Goal: Task Accomplishment & Management: Use online tool/utility

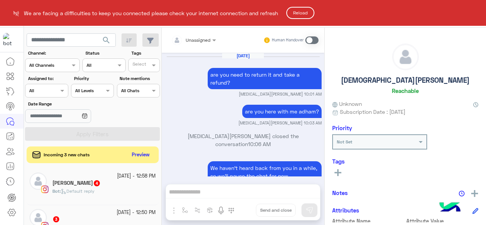
scroll to position [1138, 0]
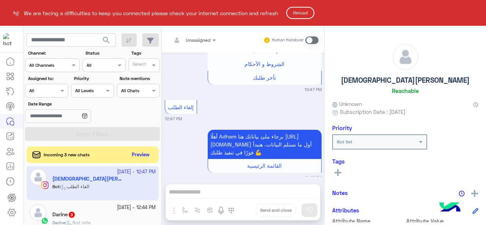
click at [299, 15] on button "Reload" at bounding box center [300, 13] width 28 height 12
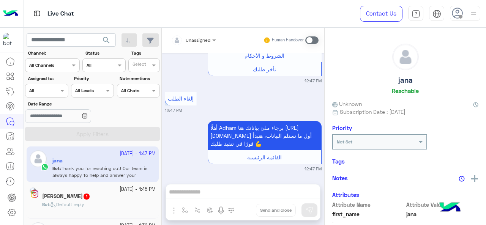
scroll to position [1038, 0]
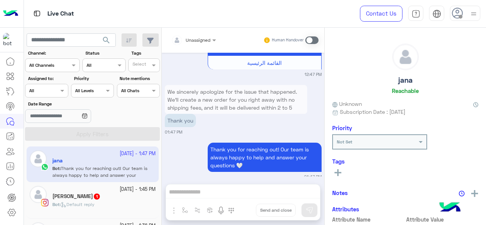
drag, startPoint x: 45, startPoint y: 85, endPoint x: 44, endPoint y: 97, distance: 11.8
click at [45, 85] on div "Assigned on All" at bounding box center [46, 91] width 43 height 14
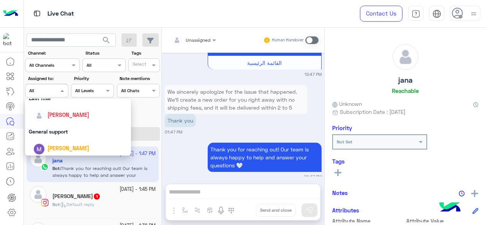
scroll to position [114, 0]
click at [43, 100] on div "Last mile" at bounding box center [78, 97] width 106 height 14
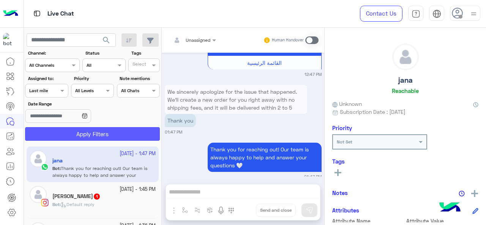
click at [56, 137] on button "Apply Filters" at bounding box center [92, 134] width 135 height 14
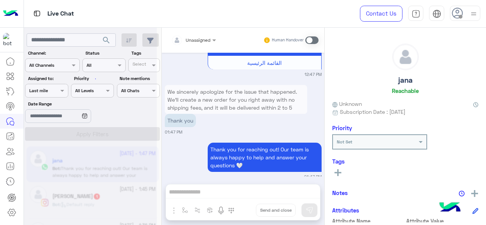
scroll to position [0, 0]
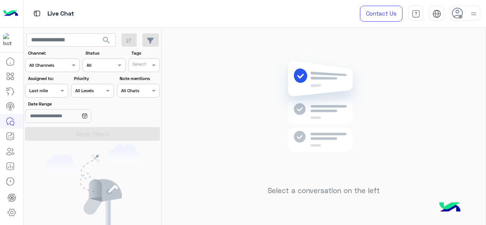
click at [47, 88] on input "text" at bounding box center [37, 90] width 17 height 7
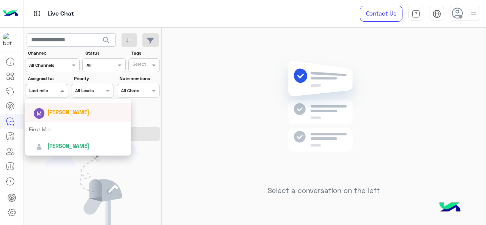
scroll to position [112, 0]
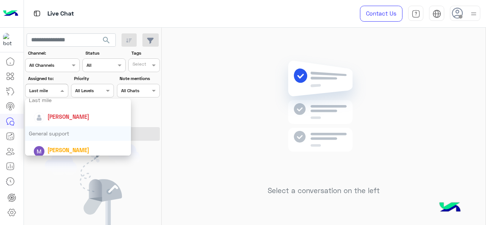
click at [49, 133] on div "General support" at bounding box center [78, 133] width 106 height 14
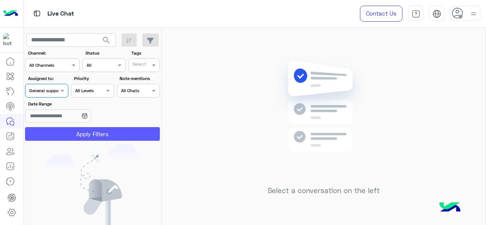
click at [51, 131] on button "Apply Filters" at bounding box center [92, 134] width 135 height 14
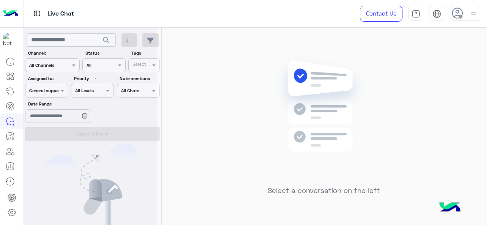
scroll to position [0, 0]
click at [58, 92] on div at bounding box center [46, 89] width 42 height 7
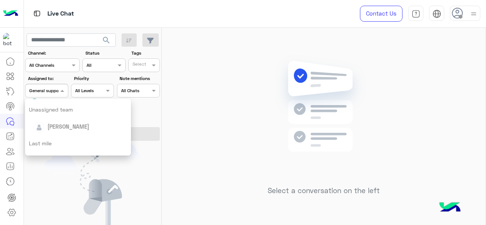
scroll to position [150, 0]
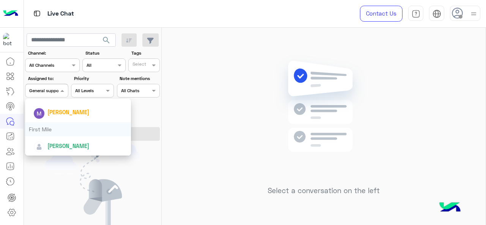
click at [55, 131] on div "First Mile" at bounding box center [78, 129] width 106 height 14
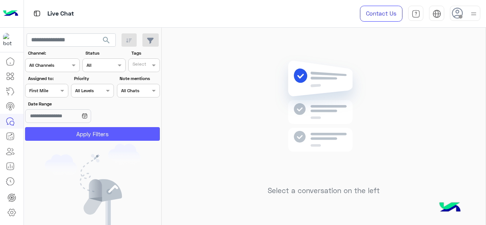
click at [55, 131] on button "Apply Filters" at bounding box center [92, 134] width 135 height 14
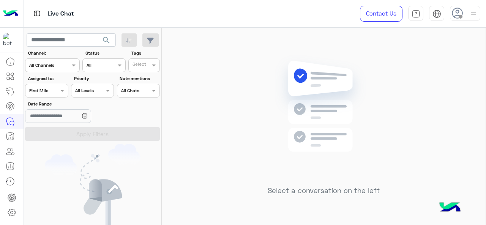
click at [55, 90] on div at bounding box center [46, 89] width 42 height 7
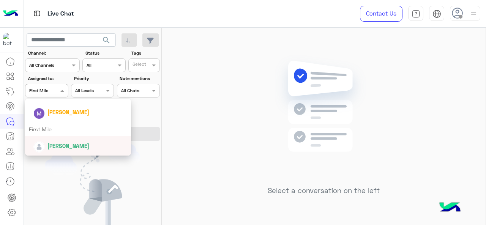
click at [64, 141] on div "[PERSON_NAME]" at bounding box center [80, 145] width 94 height 13
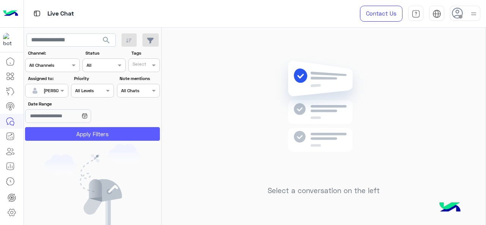
click at [57, 136] on button "Apply Filters" at bounding box center [92, 134] width 135 height 14
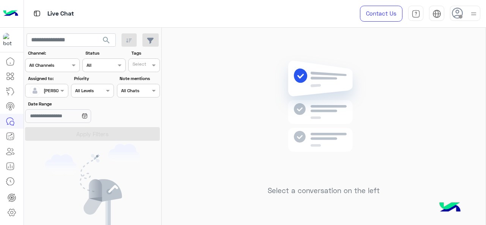
click at [51, 90] on div at bounding box center [46, 89] width 42 height 7
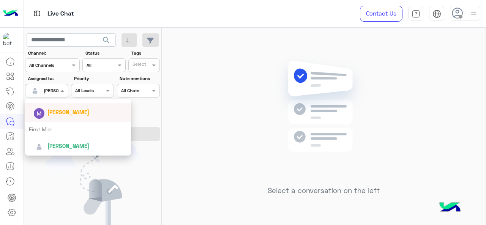
click at [57, 111] on span "[PERSON_NAME]" at bounding box center [68, 112] width 42 height 6
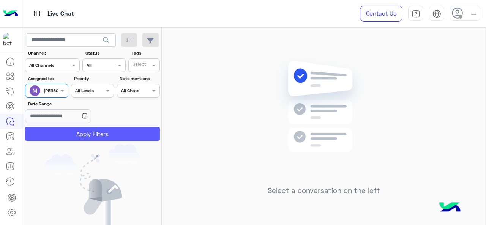
click at [69, 138] on button "Apply Filters" at bounding box center [92, 134] width 135 height 14
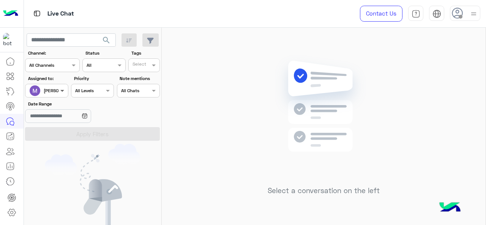
click at [58, 91] on span at bounding box center [62, 91] width 9 height 8
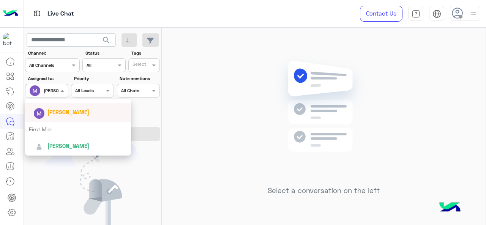
click at [65, 116] on div "[PERSON_NAME]" at bounding box center [68, 112] width 42 height 8
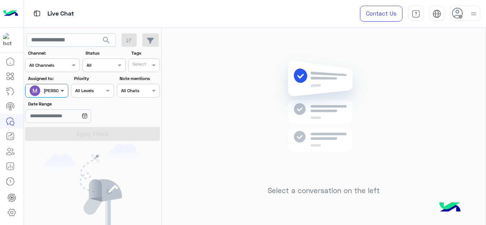
click at [62, 95] on span at bounding box center [62, 91] width 9 height 8
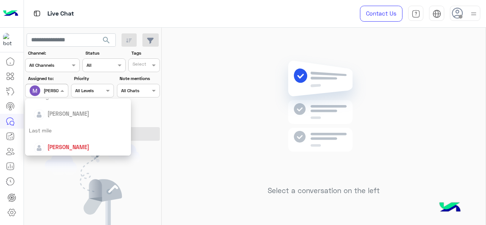
scroll to position [114, 0]
click at [62, 112] on span "[PERSON_NAME]" at bounding box center [68, 114] width 42 height 6
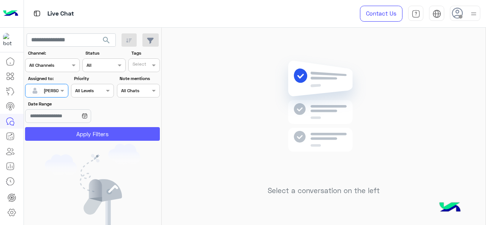
click at [69, 139] on button "Apply Filters" at bounding box center [92, 134] width 135 height 14
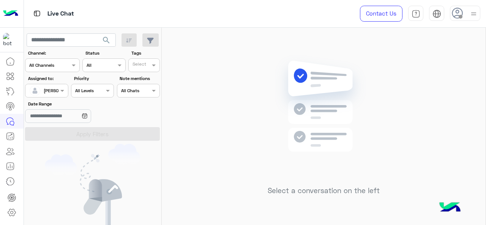
click at [58, 93] on div at bounding box center [46, 89] width 42 height 7
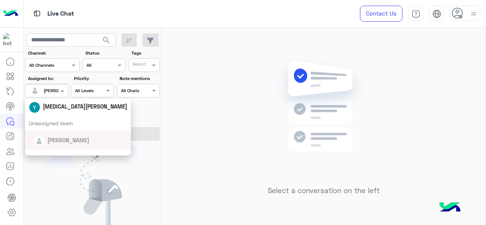
scroll to position [38, 0]
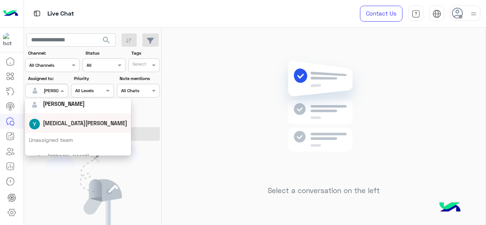
click at [67, 128] on div "[MEDICAL_DATA][PERSON_NAME]" at bounding box center [78, 123] width 99 height 13
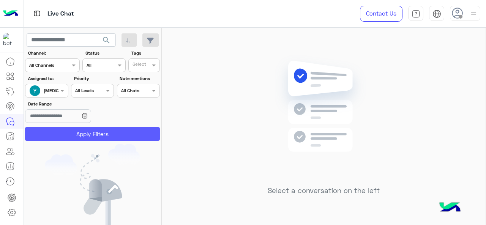
click at [67, 130] on button "Apply Filters" at bounding box center [92, 134] width 135 height 14
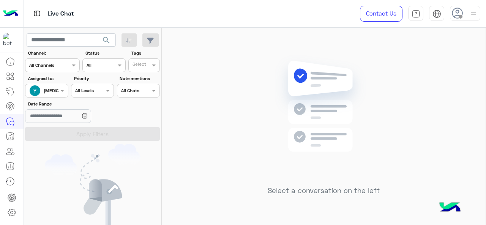
click at [55, 97] on div "Assigned on Yasmin Ragaa" at bounding box center [46, 91] width 43 height 14
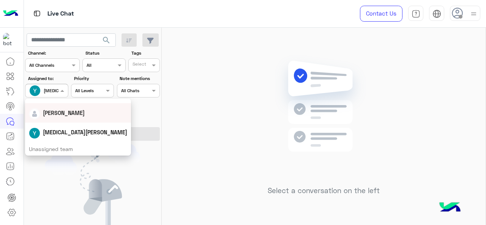
scroll to position [0, 0]
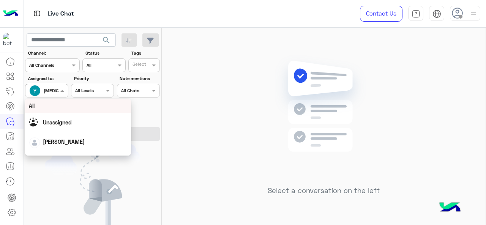
click at [46, 105] on div "All" at bounding box center [78, 106] width 99 height 8
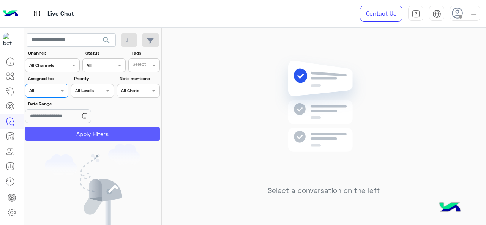
click at [111, 132] on button "Apply Filters" at bounding box center [92, 134] width 135 height 14
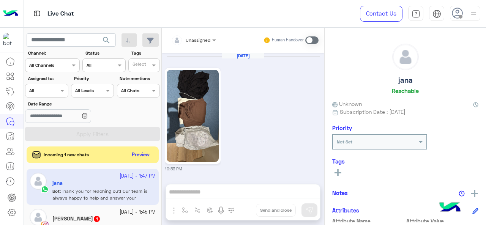
scroll to position [475, 0]
